Goal: Use online tool/utility

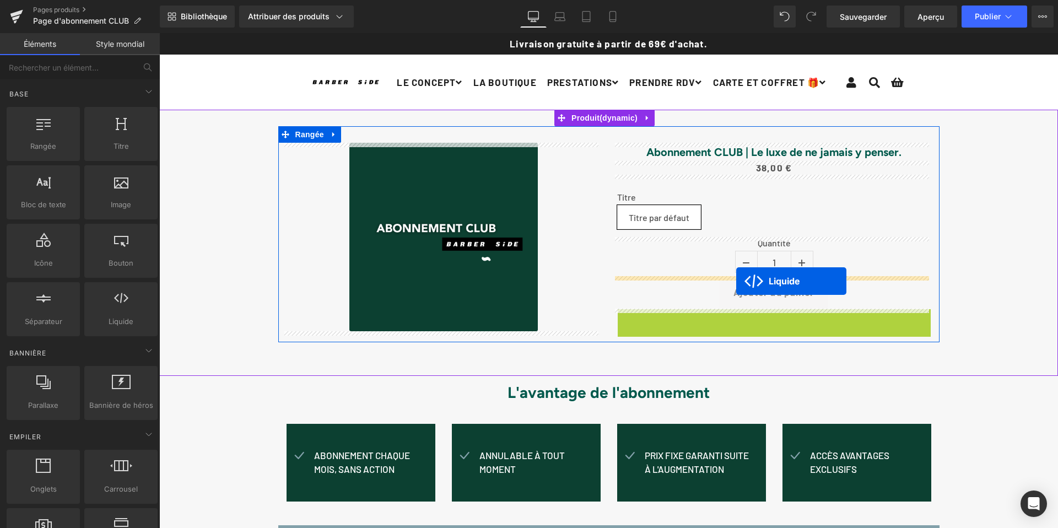
drag, startPoint x: 739, startPoint y: 316, endPoint x: 736, endPoint y: 281, distance: 35.4
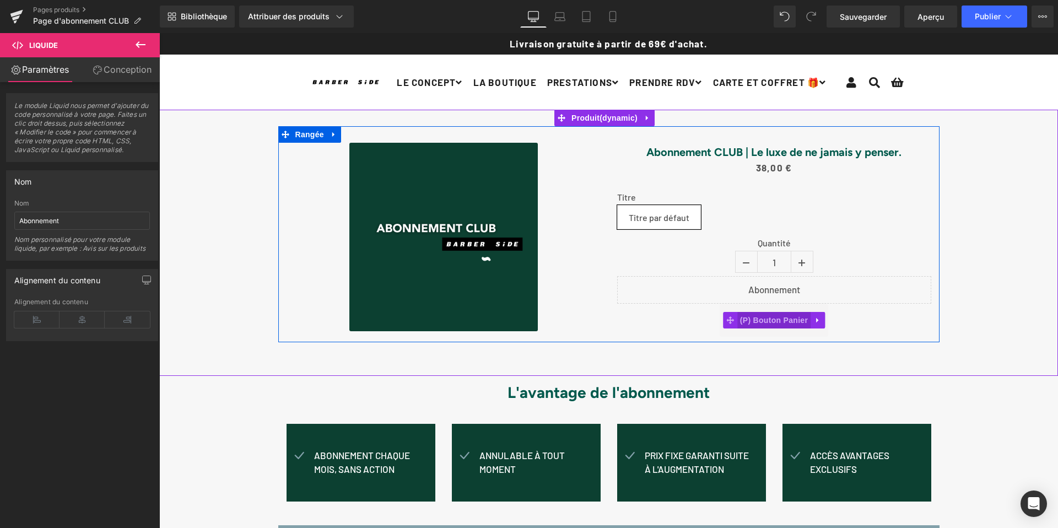
click at [789, 321] on font "(P) Bouton Panier" at bounding box center [774, 320] width 68 height 9
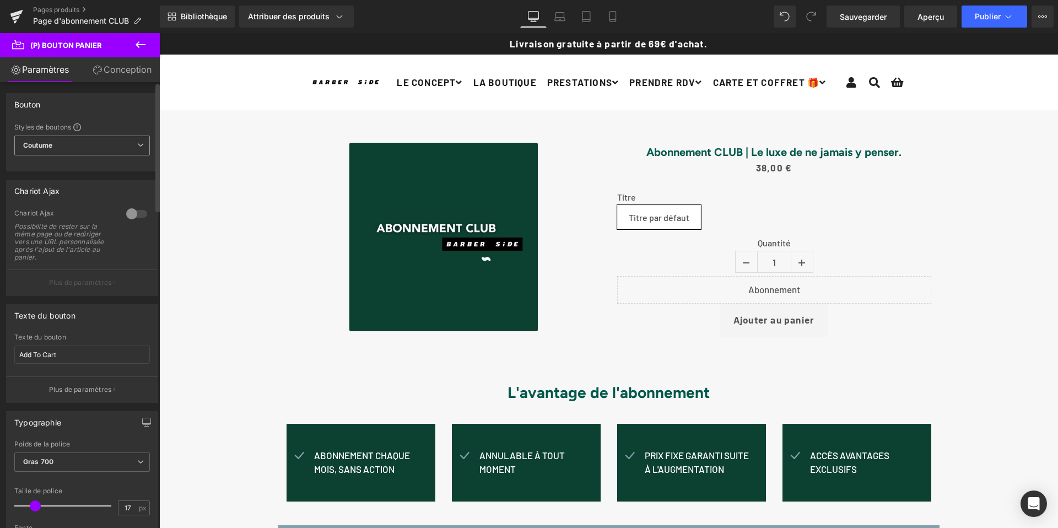
click at [63, 144] on span "Coutume Configurer le style global" at bounding box center [82, 146] width 136 height 20
click at [79, 147] on span "Coutume Configurer le style global" at bounding box center [79, 146] width 131 height 20
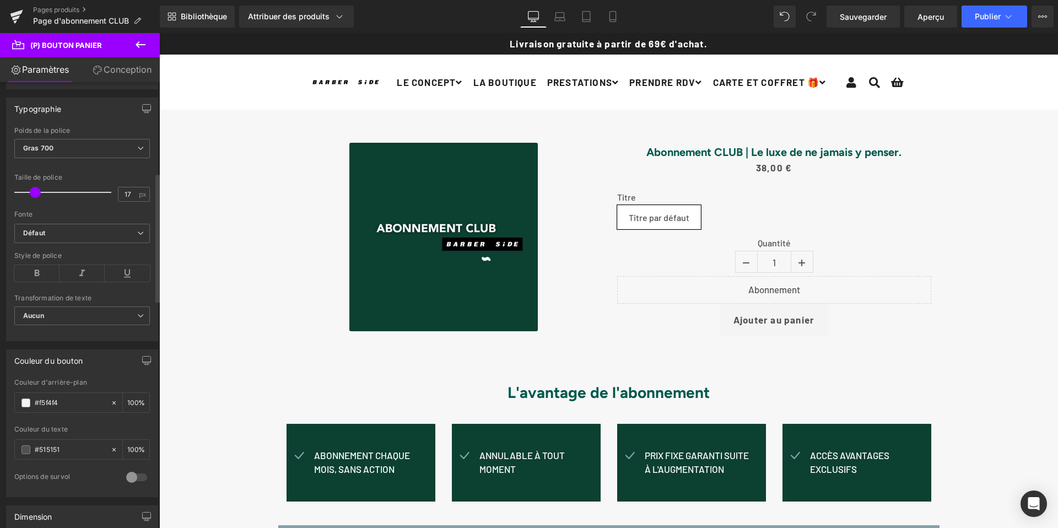
scroll to position [313, 0]
click at [28, 403] on span at bounding box center [25, 403] width 9 height 9
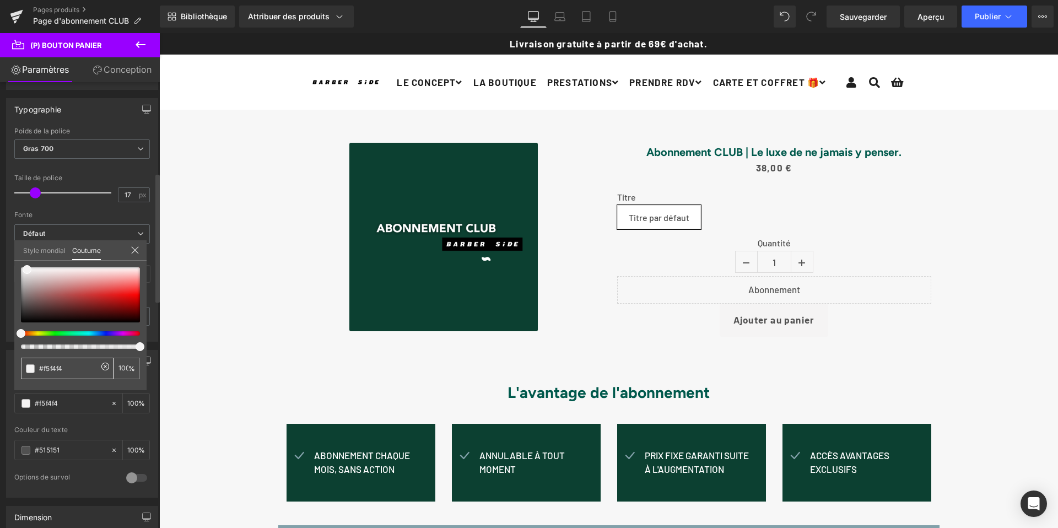
click at [28, 366] on span at bounding box center [30, 368] width 9 height 9
click at [30, 369] on span at bounding box center [30, 368] width 9 height 9
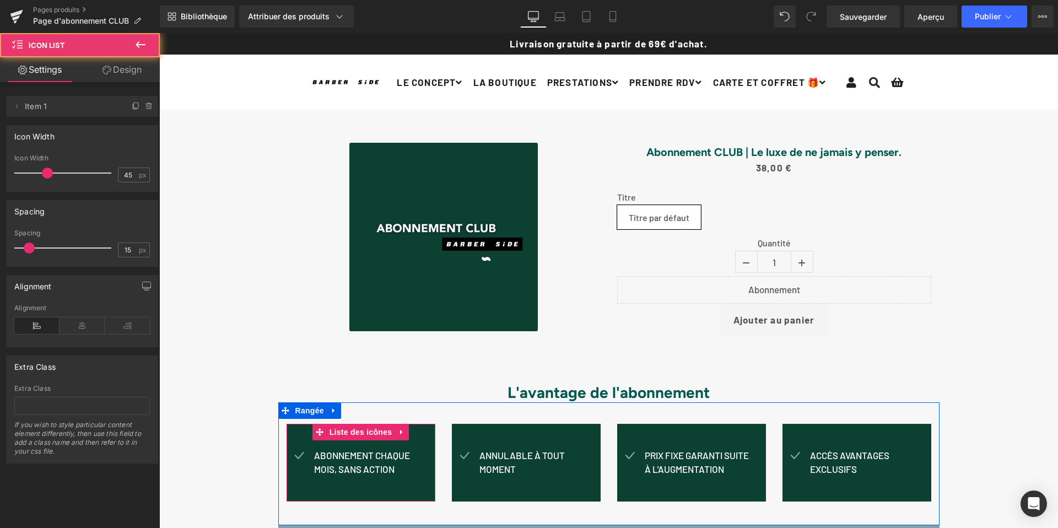
click at [301, 431] on div "Icône Abonnement chaque mois, sans action Bloc de texte Liste des icônes" at bounding box center [361, 463] width 149 height 78
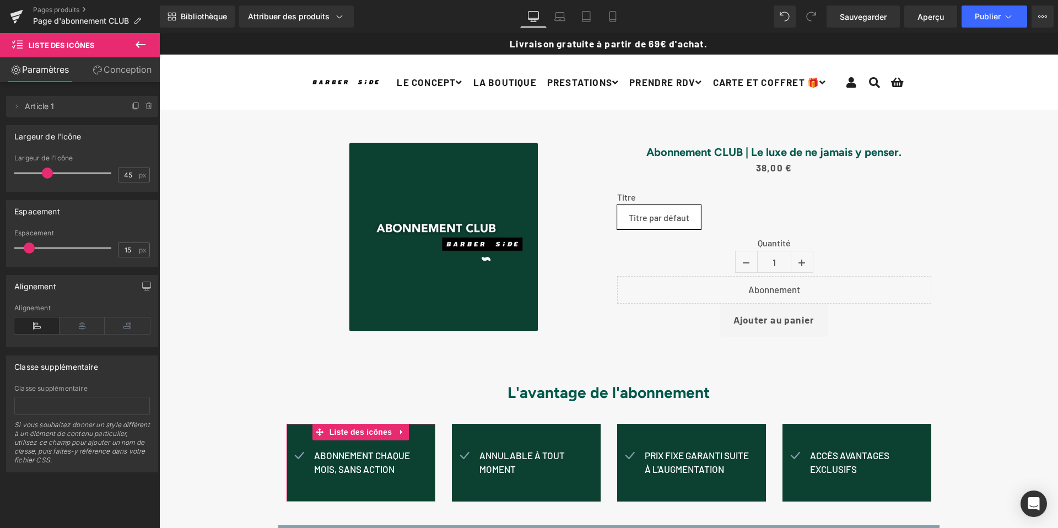
click at [119, 64] on font "Conception" at bounding box center [128, 69] width 48 height 11
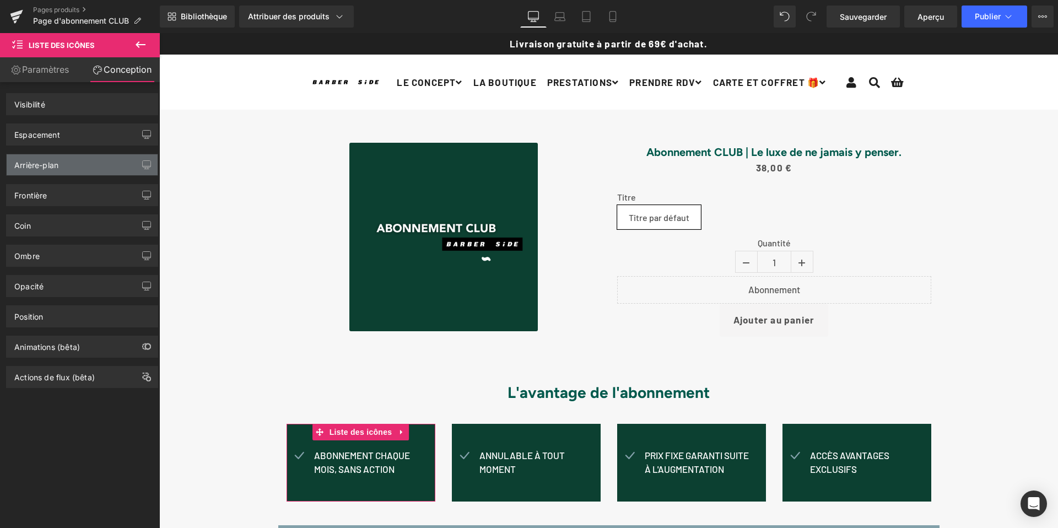
click at [63, 161] on div "Arrière-plan" at bounding box center [82, 164] width 151 height 21
click at [69, 140] on div "Espacement" at bounding box center [82, 134] width 151 height 21
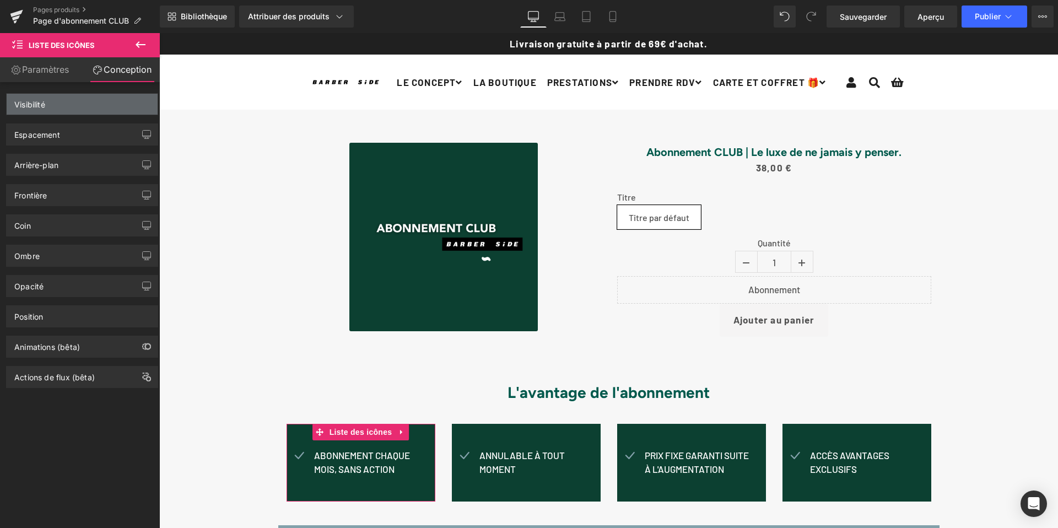
click at [58, 107] on div "Visibilité" at bounding box center [82, 104] width 151 height 21
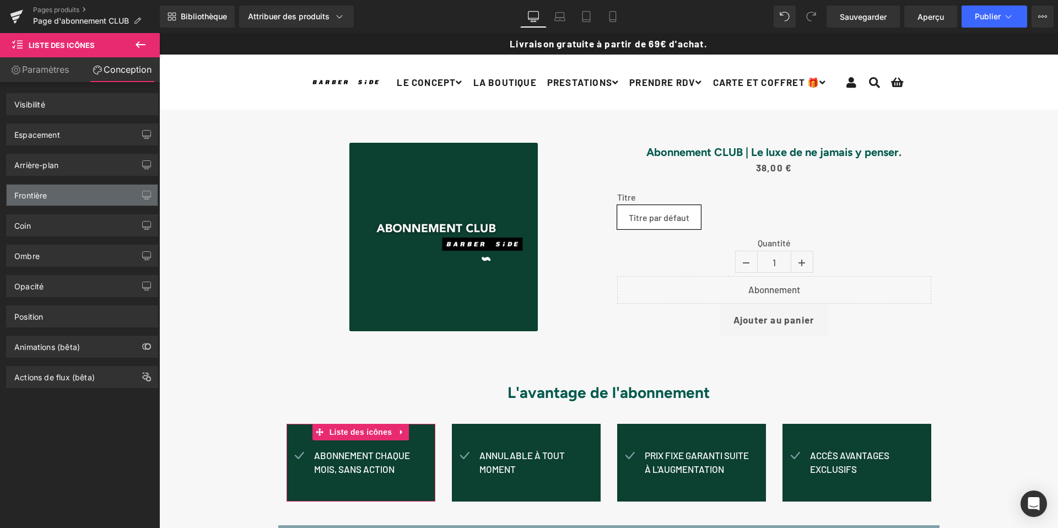
drag, startPoint x: 40, startPoint y: 195, endPoint x: 43, endPoint y: 202, distance: 7.2
click at [41, 197] on font "Frontière" at bounding box center [30, 195] width 33 height 9
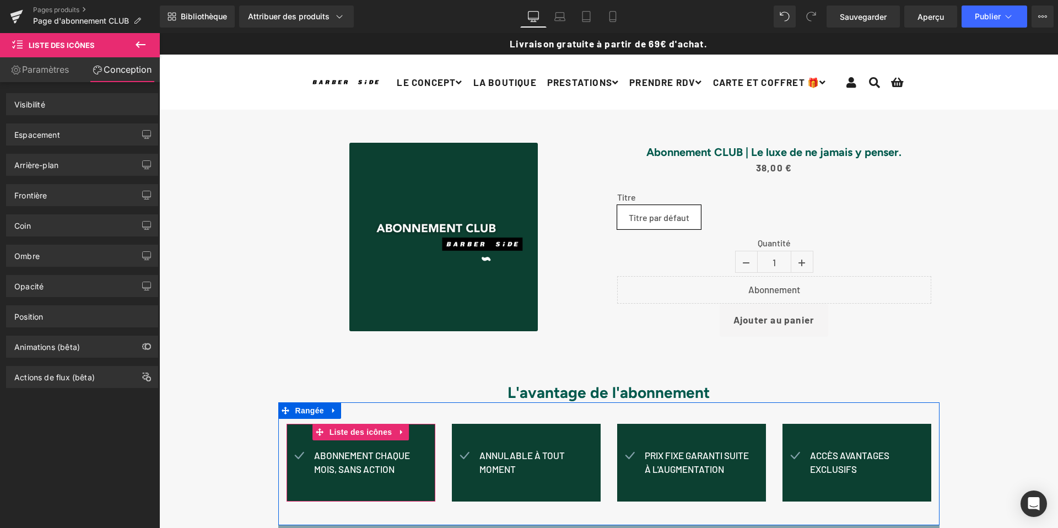
click at [413, 440] on div "Icône Abonnement chaque mois, sans action Bloc de texte Liste des icônes" at bounding box center [361, 463] width 149 height 78
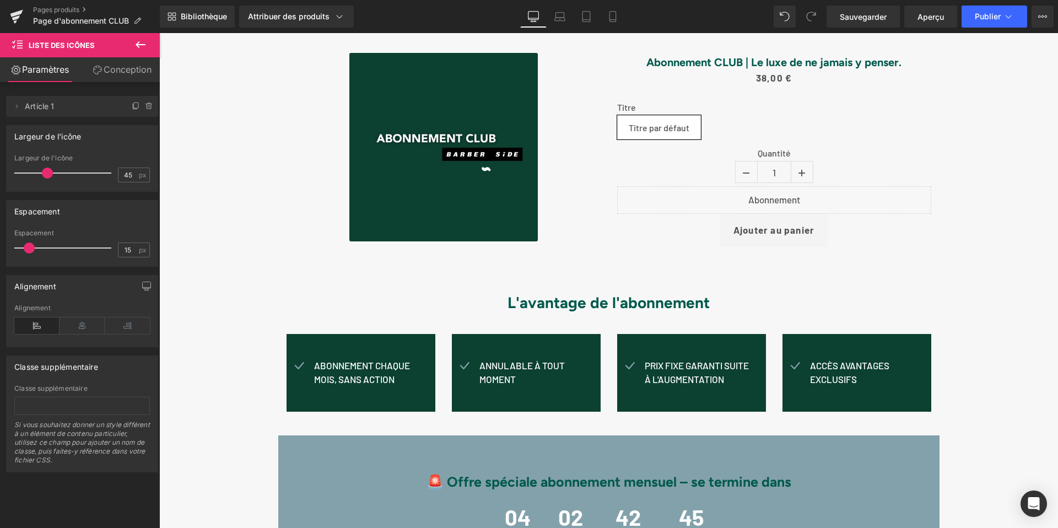
scroll to position [96, 0]
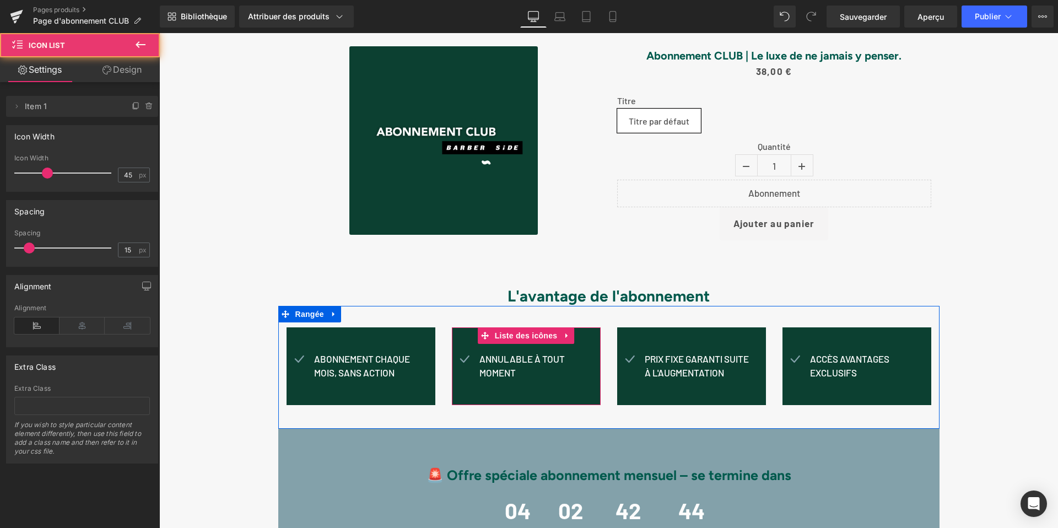
click at [537, 387] on ul "Icône Annulable à tout moment Bloc de texte" at bounding box center [513, 370] width 123 height 36
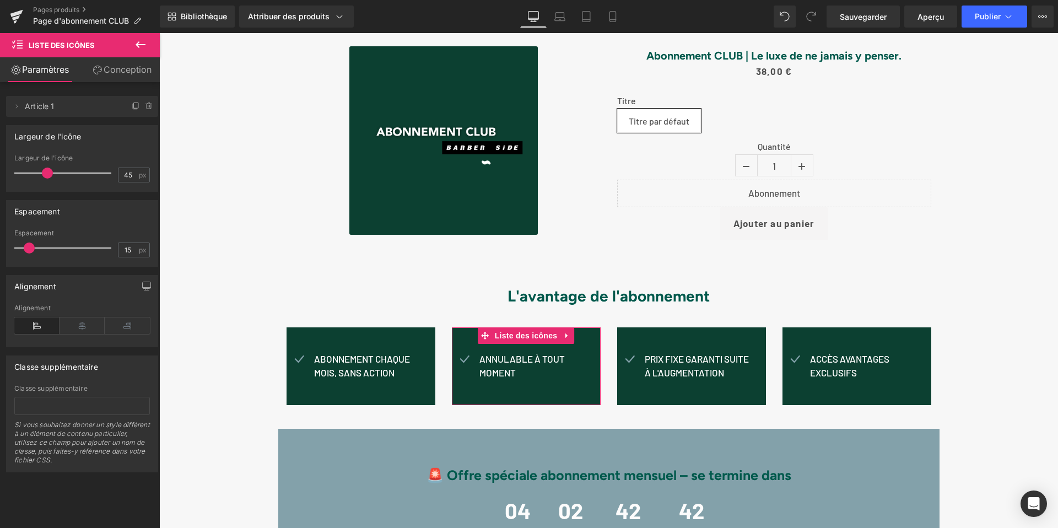
click at [141, 64] on font "Conception" at bounding box center [128, 69] width 48 height 11
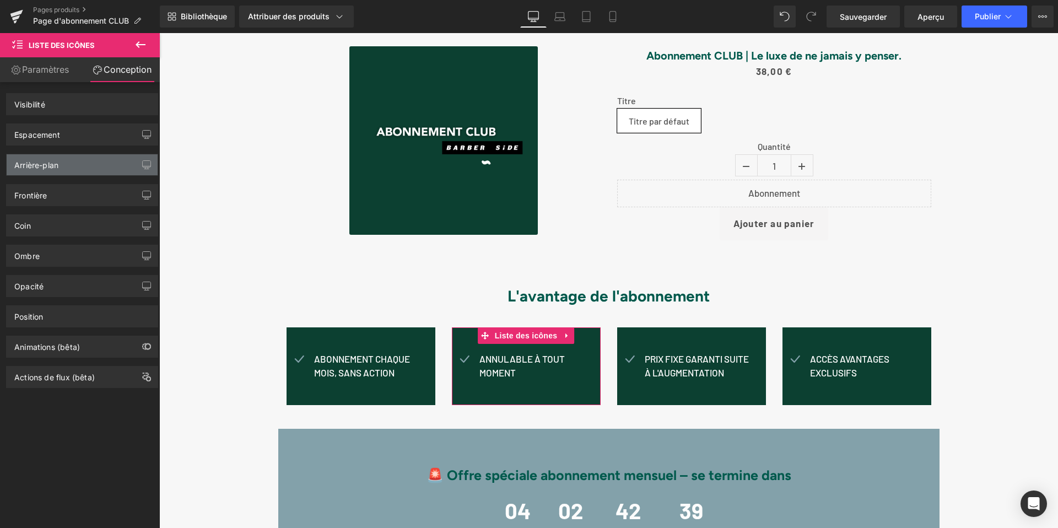
click at [62, 166] on div "Arrière-plan" at bounding box center [82, 164] width 151 height 21
click at [143, 165] on icon "button" at bounding box center [146, 164] width 9 height 9
click at [33, 69] on font "Paramètres" at bounding box center [45, 69] width 47 height 11
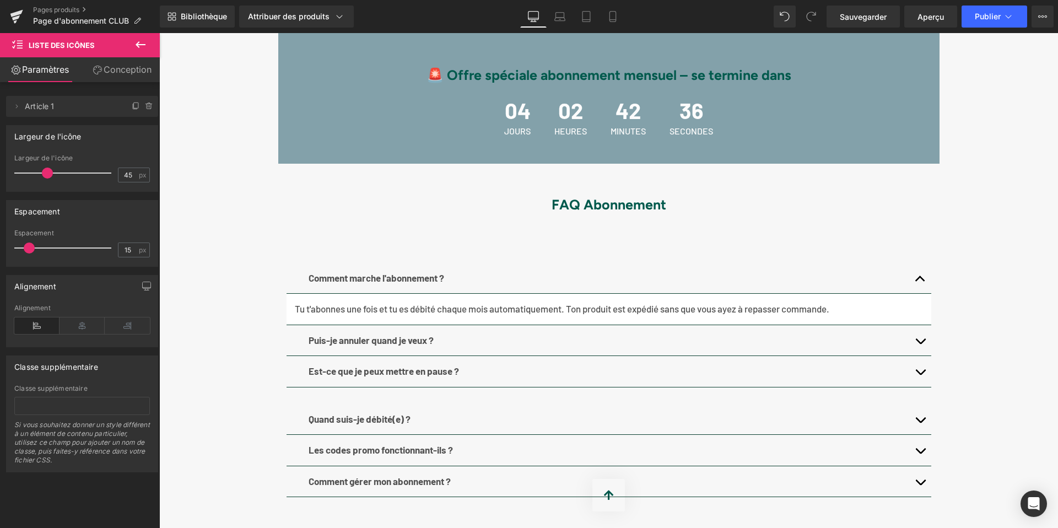
scroll to position [498, 0]
